Goal: Information Seeking & Learning: Learn about a topic

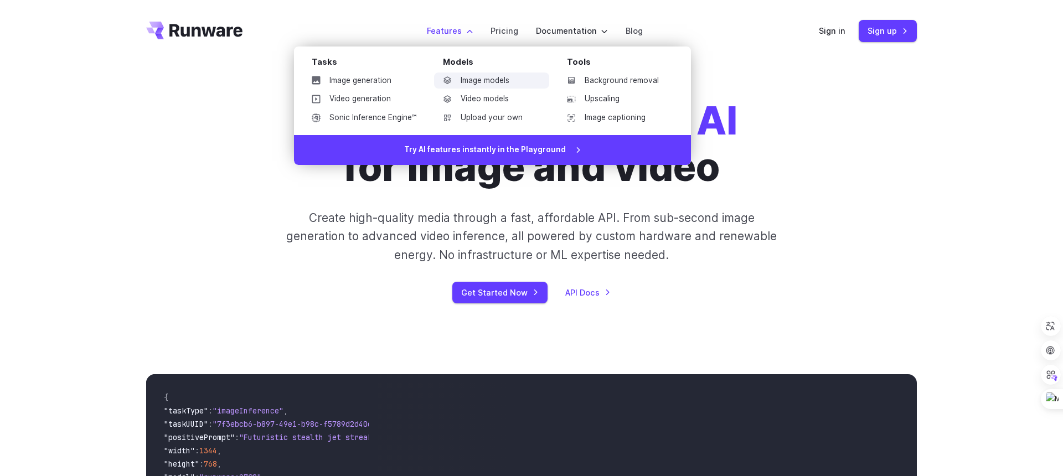
click at [479, 77] on link "Image models" at bounding box center [491, 81] width 115 height 17
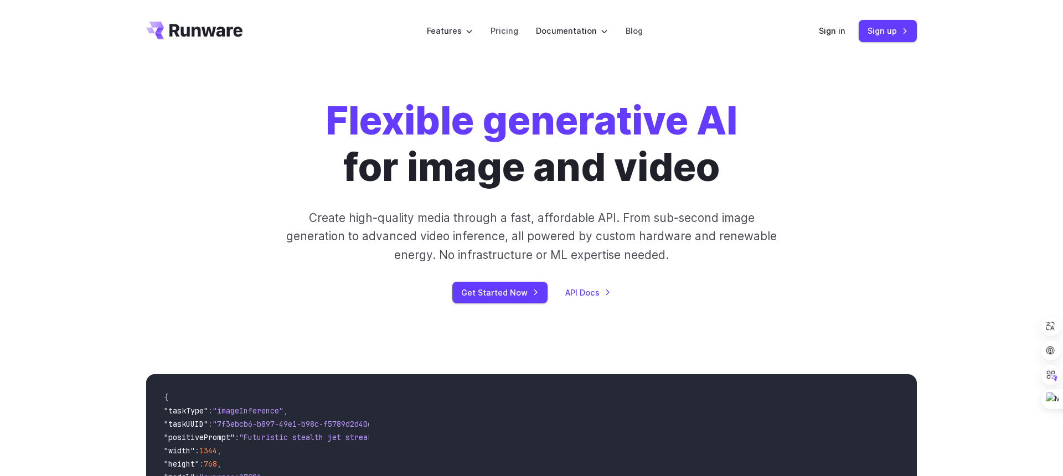
click at [244, 178] on div "Flexible generative AI for image and video Create high-quality media through a …" at bounding box center [531, 200] width 617 height 206
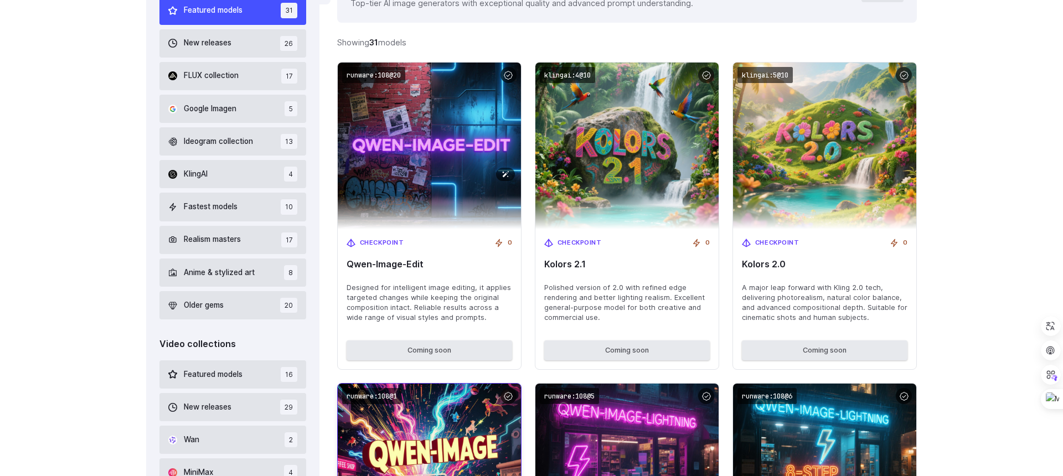
scroll to position [417, 0]
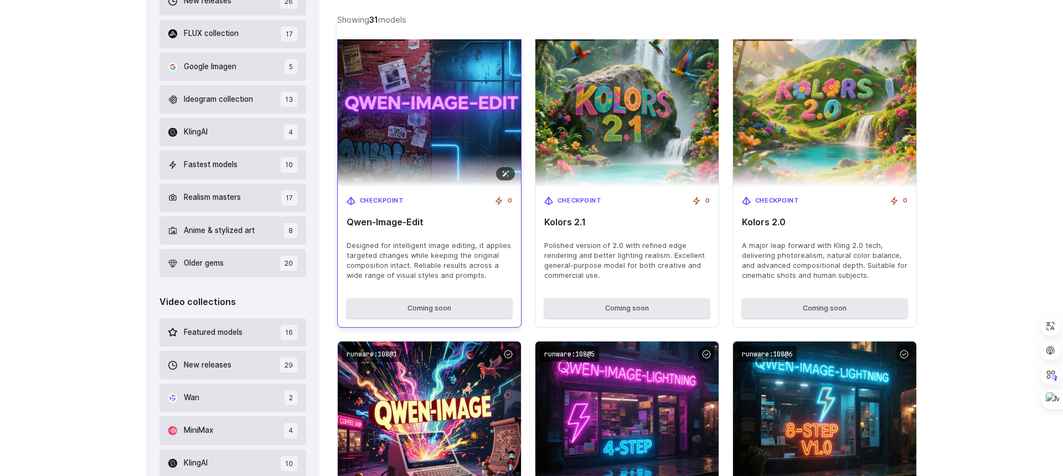
click at [458, 94] on img at bounding box center [429, 103] width 202 height 183
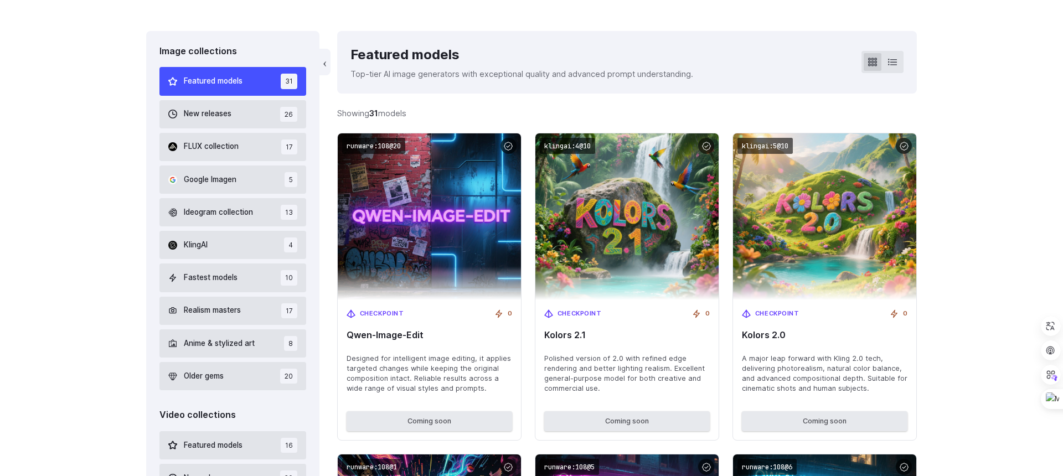
scroll to position [303, 0]
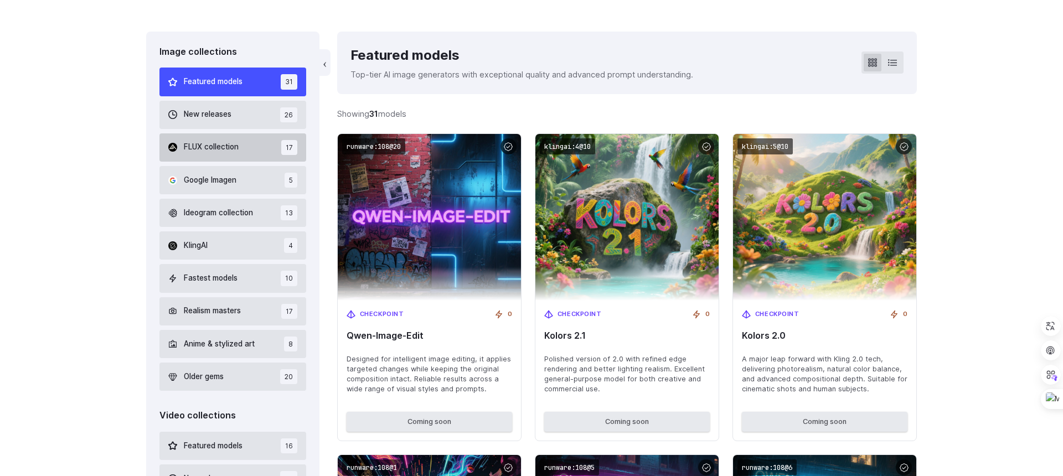
click at [198, 145] on span "FLUX collection" at bounding box center [211, 147] width 55 height 12
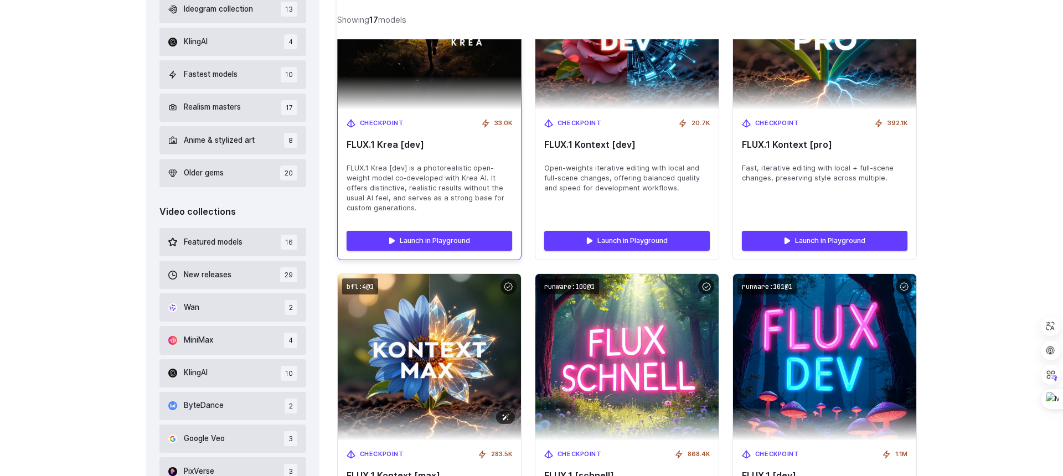
scroll to position [517, 0]
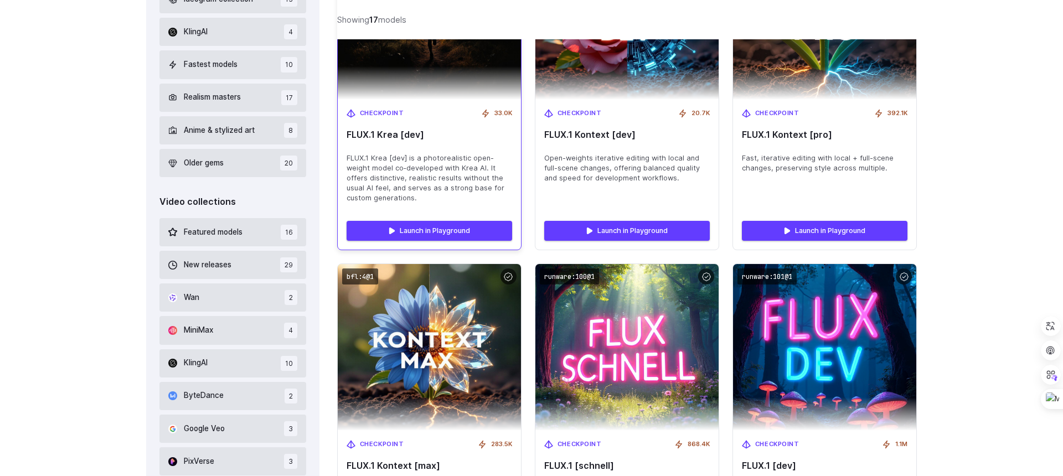
click at [444, 167] on span "FLUX.1 Krea [dev] is a photorealistic open-weight model co‑developed with Krea …" at bounding box center [430, 178] width 166 height 50
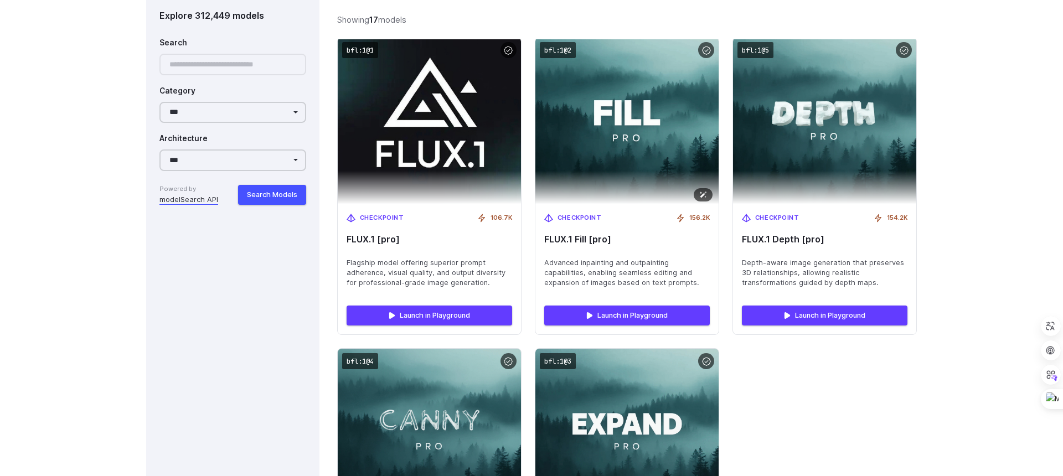
scroll to position [1664, 0]
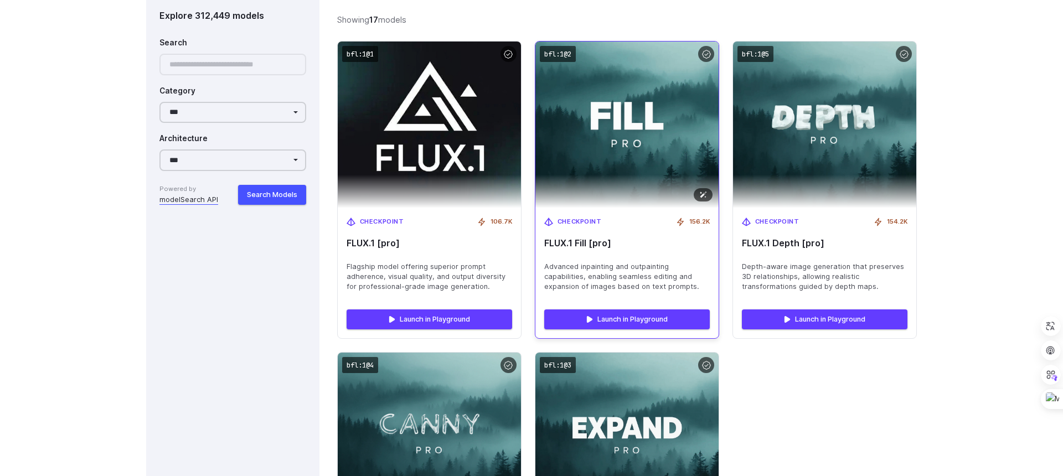
click at [657, 121] on img at bounding box center [627, 124] width 202 height 183
click at [589, 255] on div "Checkpoint 156.2K FLUX.1 Fill [pro] Advanced inpainting and outpainting capabil…" at bounding box center [626, 254] width 183 height 92
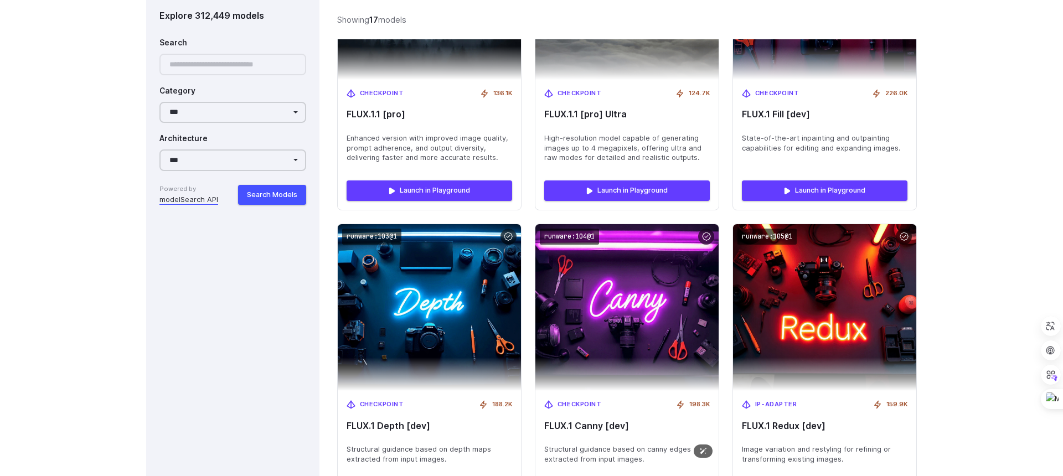
scroll to position [980, 0]
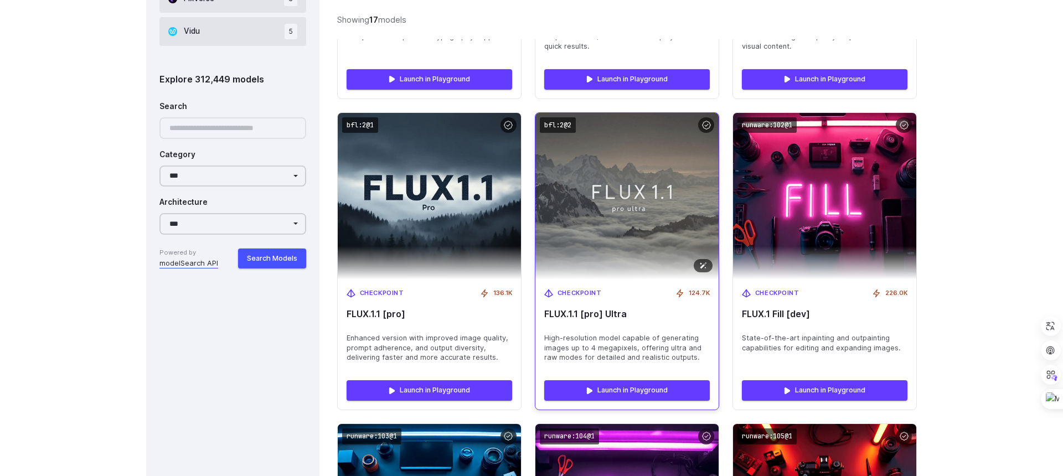
click at [647, 226] on img at bounding box center [627, 196] width 202 height 183
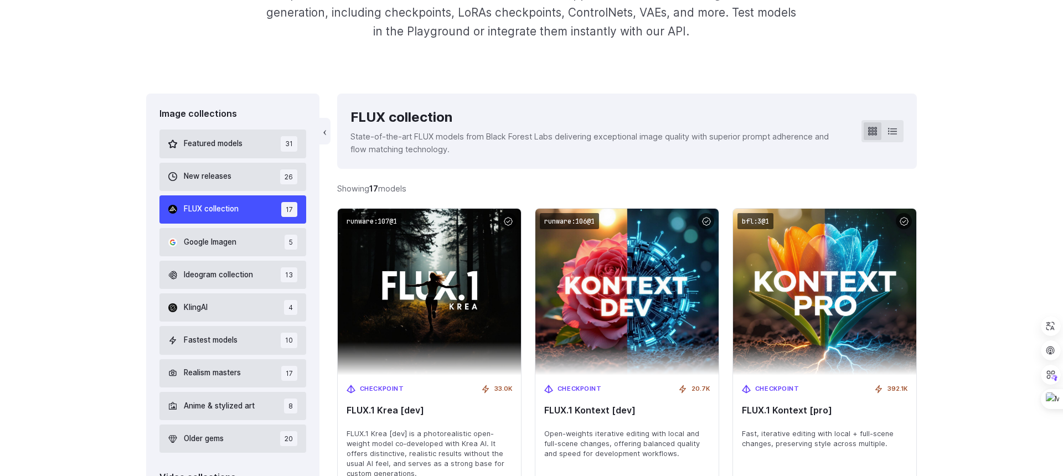
scroll to position [0, 0]
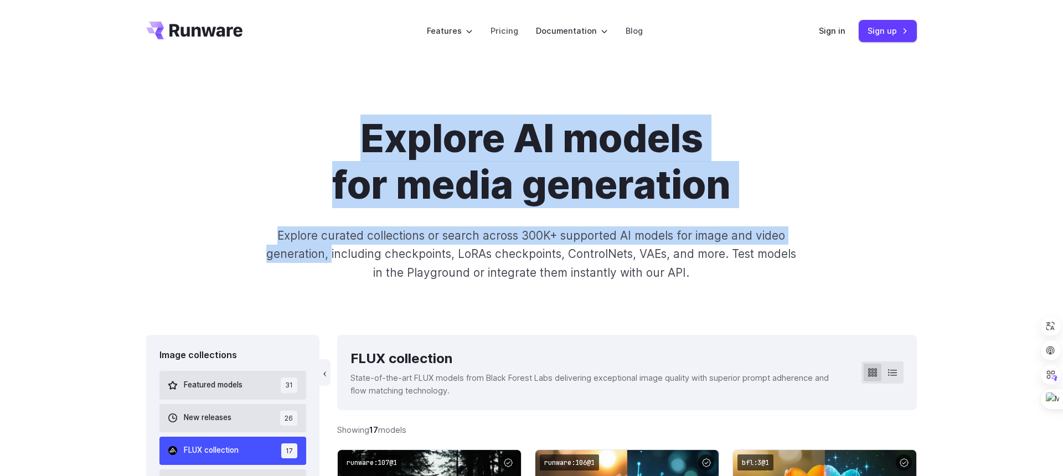
drag, startPoint x: 342, startPoint y: 126, endPoint x: 333, endPoint y: 247, distance: 121.1
click at [333, 247] on div "Explore AI models for media generation Explore curated collections or search ac…" at bounding box center [531, 198] width 771 height 167
click at [274, 220] on div "Explore AI models for media generation Explore curated collections or search ac…" at bounding box center [531, 198] width 771 height 167
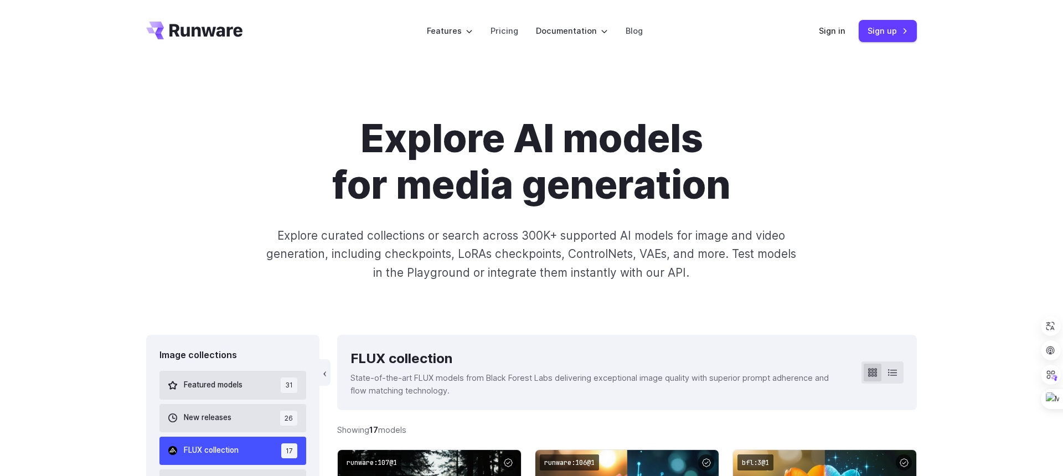
drag, startPoint x: 120, startPoint y: 38, endPoint x: 203, endPoint y: 142, distance: 133.6
click at [328, 141] on h1 "Explore AI models for media generation" at bounding box center [531, 162] width 617 height 94
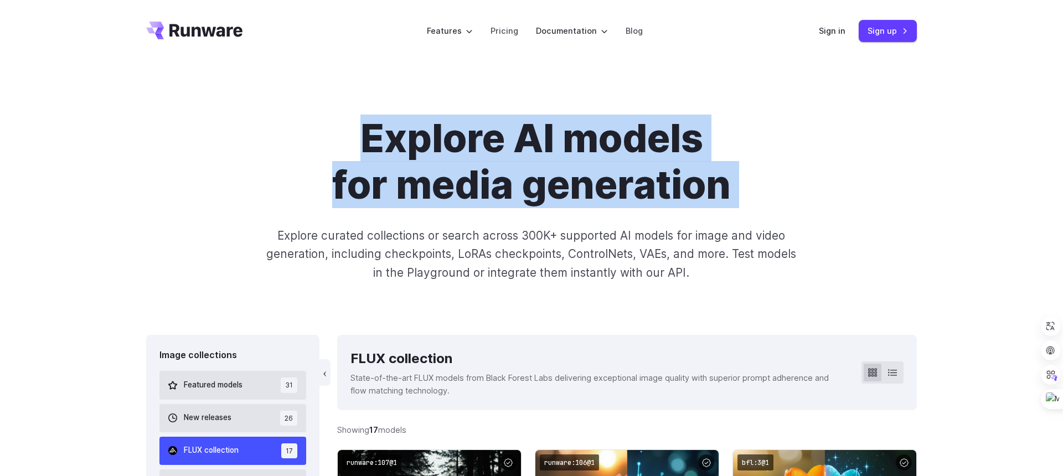
drag, startPoint x: 328, startPoint y: 141, endPoint x: 322, endPoint y: 211, distance: 70.1
click at [322, 211] on div "Explore AI models for media generation Explore curated collections or search ac…" at bounding box center [531, 198] width 771 height 167
click at [311, 172] on h1 "Explore AI models for media generation" at bounding box center [531, 162] width 617 height 94
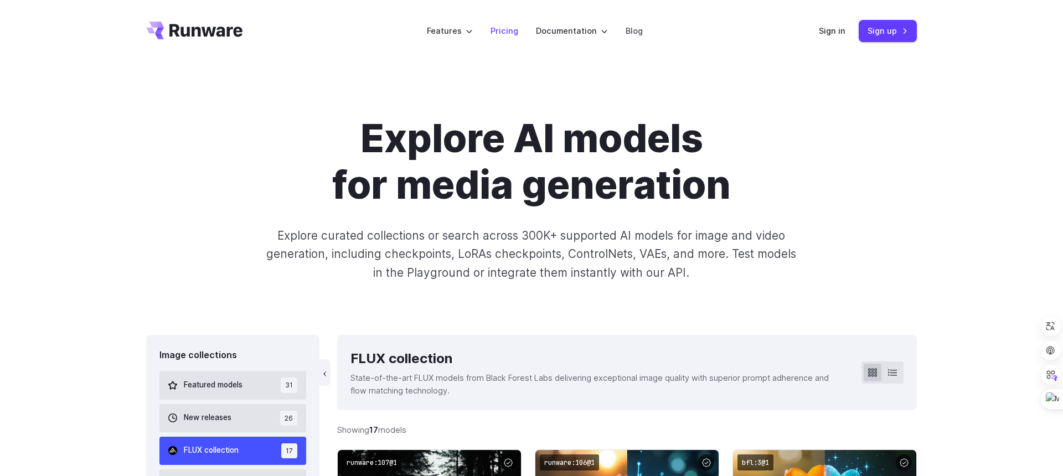
click at [499, 32] on link "Pricing" at bounding box center [505, 30] width 28 height 13
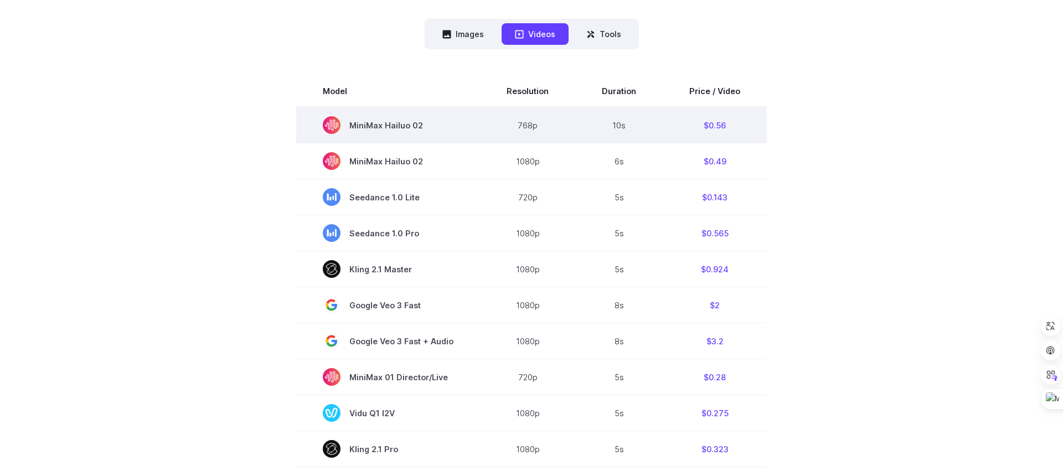
scroll to position [371, 0]
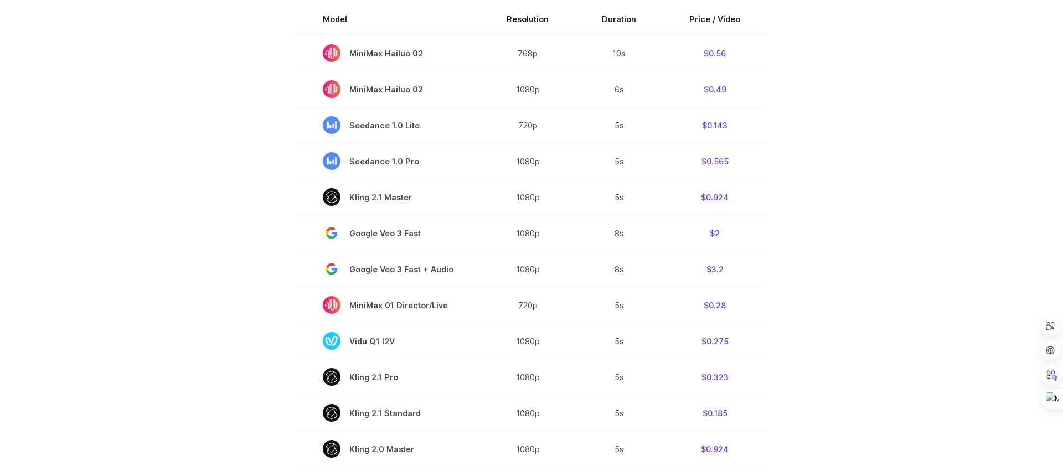
click at [212, 179] on section "Model Resolution Duration Price / Video MiniMax Hailuo 02 768p 10s $0.56 MiniMa…" at bounding box center [531, 379] width 771 height 751
click at [174, 120] on section "Model Resolution Duration Price / Video MiniMax Hailuo 02 768p 10s $0.56 MiniMa…" at bounding box center [531, 379] width 771 height 751
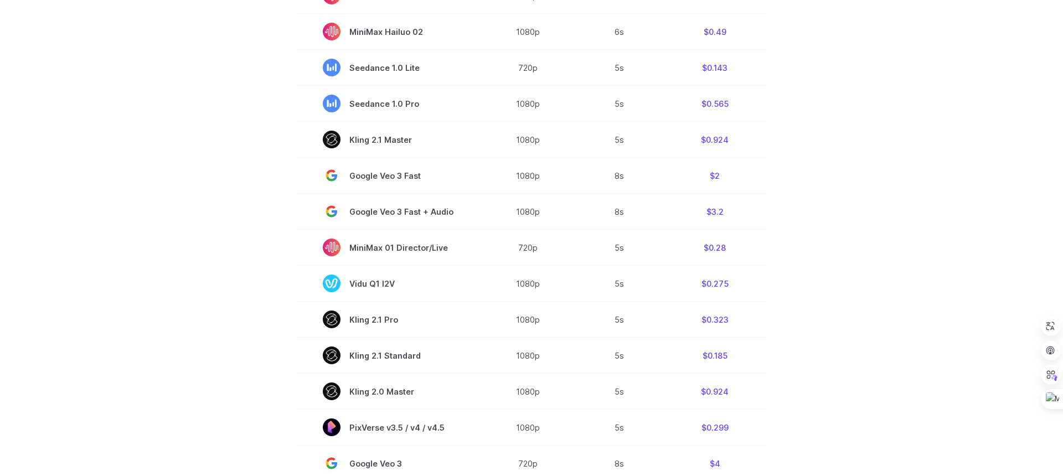
scroll to position [253, 0]
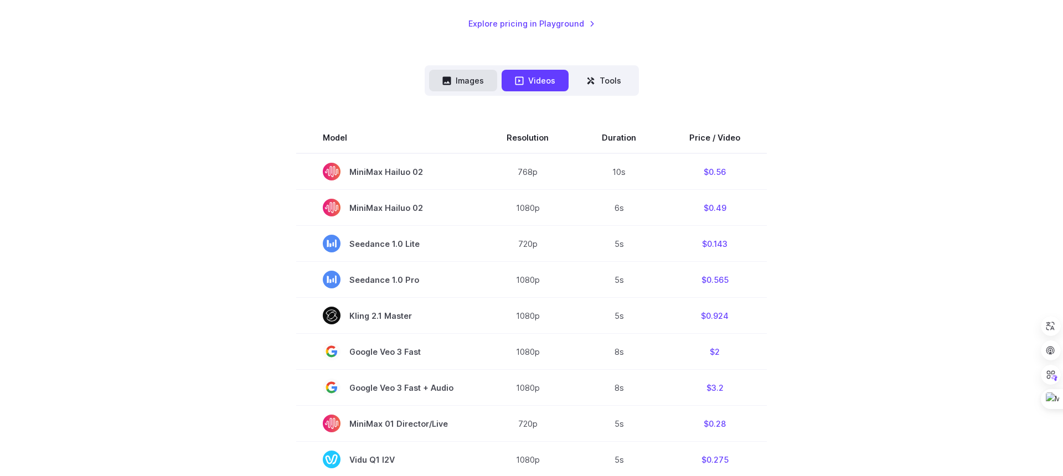
click at [471, 75] on button "Images" at bounding box center [463, 81] width 68 height 22
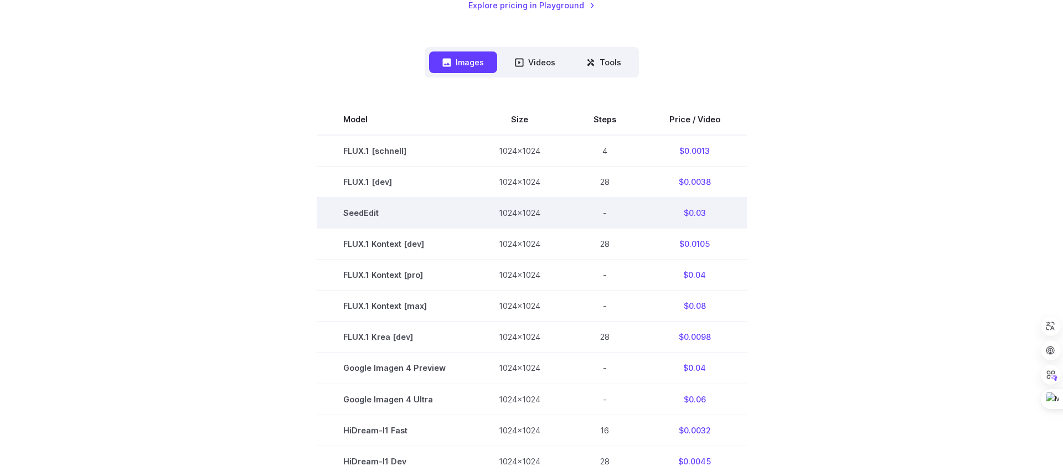
scroll to position [274, 0]
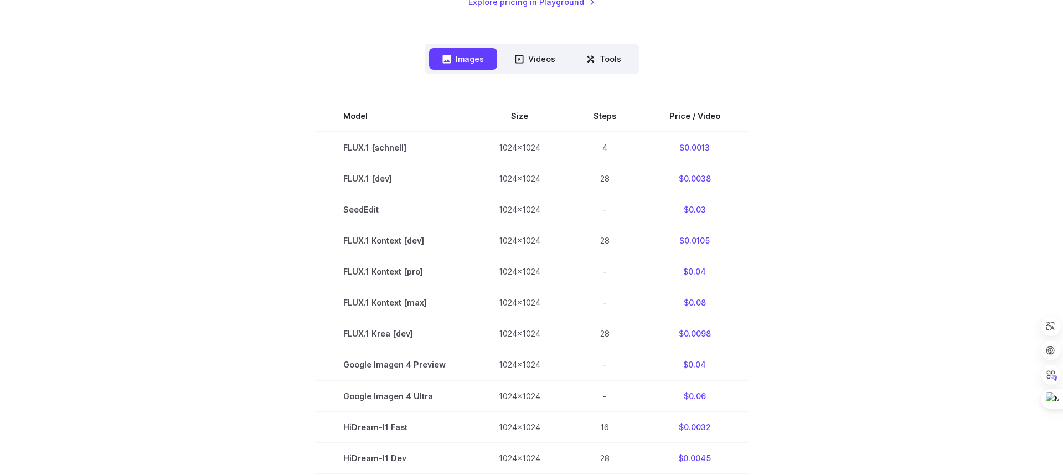
click at [183, 187] on section "Model Size Steps Price / Video FLUX.1 [schnell] 1024x1024 4 $0.0013 FLUX.1 [dev…" at bounding box center [531, 365] width 771 height 528
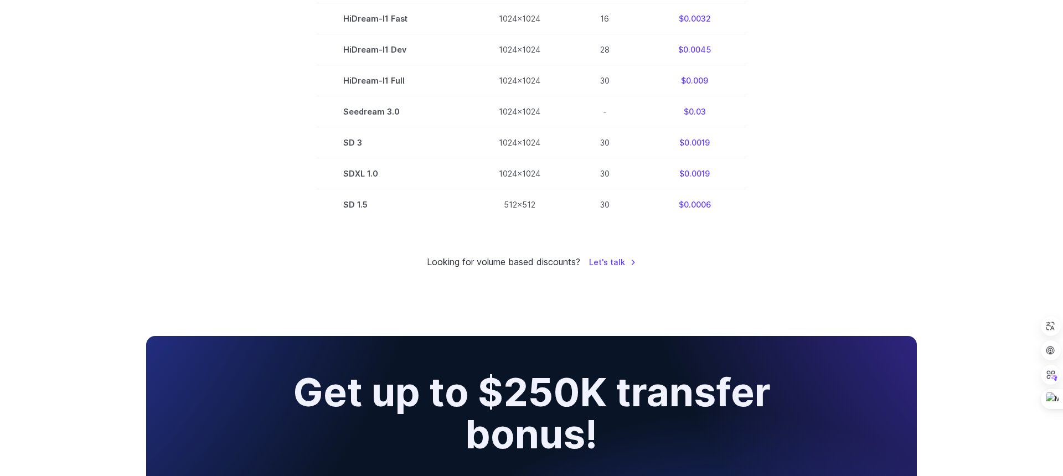
scroll to position [826, 0]
